Goal: Check status: Check status

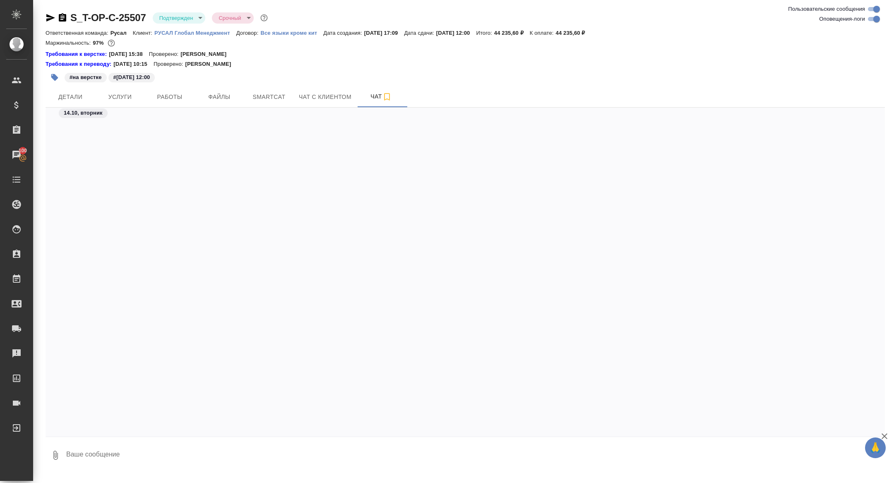
scroll to position [3007, 0]
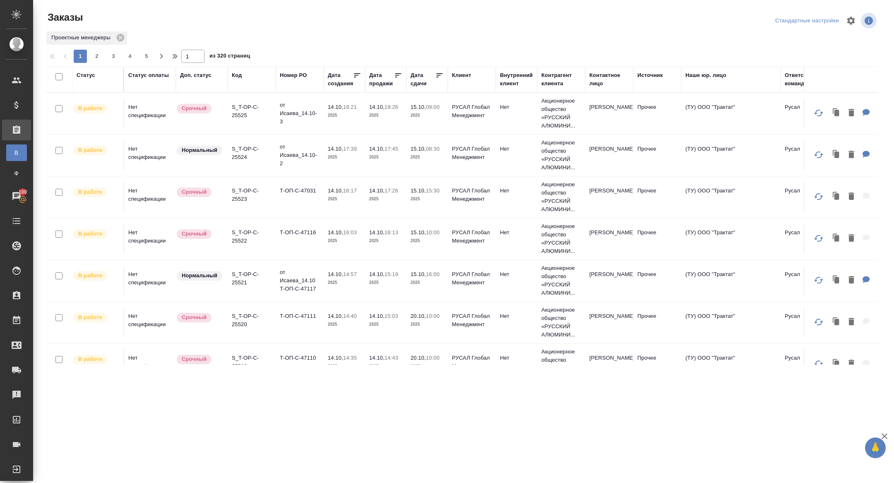
click at [426, 82] on div "Дата сдачи" at bounding box center [423, 79] width 25 height 17
select select "9"
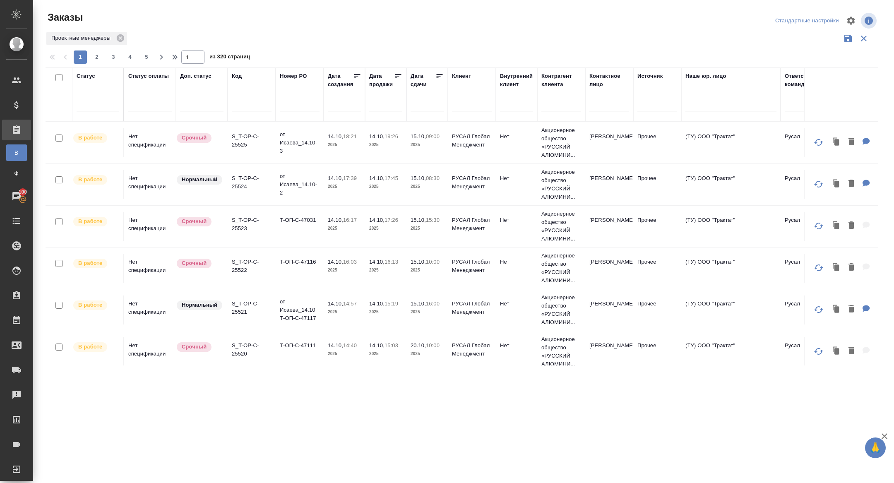
click at [422, 103] on input "text" at bounding box center [430, 104] width 28 height 12
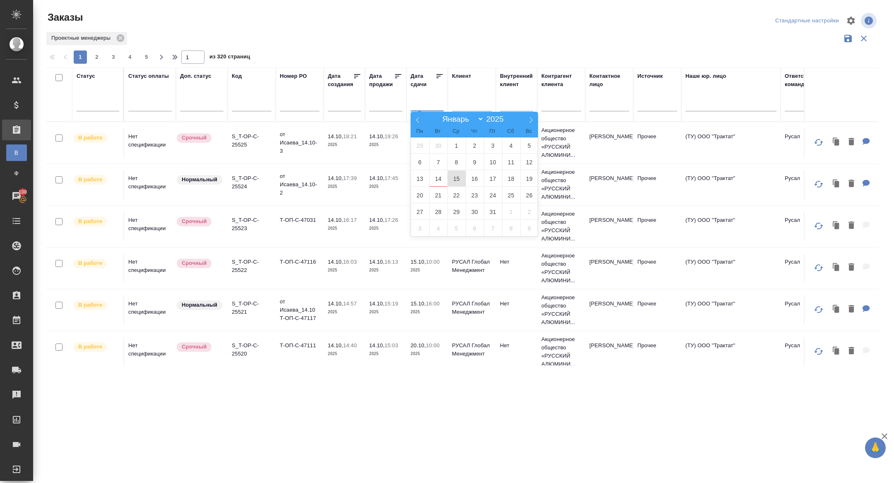
click at [459, 178] on span "15" at bounding box center [456, 179] width 18 height 16
type div "[DATE]T21:00:00.000Z"
click at [478, 178] on span "16" at bounding box center [475, 179] width 18 height 16
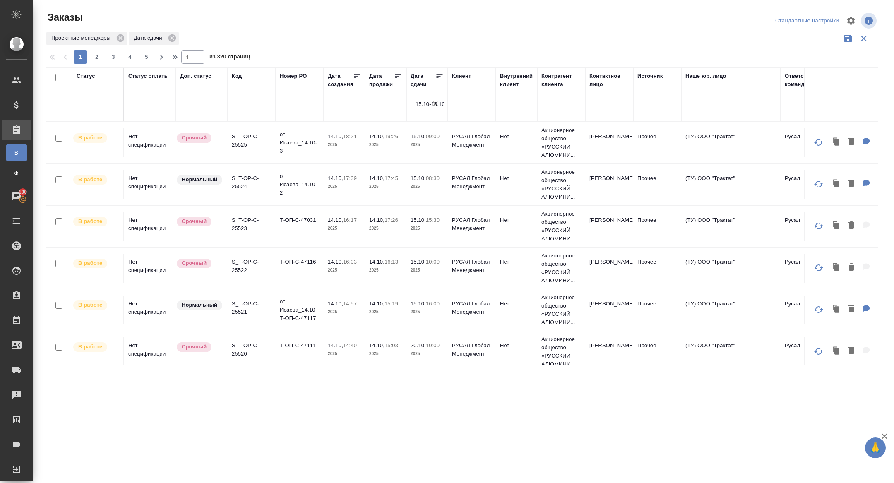
click at [437, 76] on icon at bounding box center [440, 76] width 6 height 4
